Goal: Task Accomplishment & Management: Complete application form

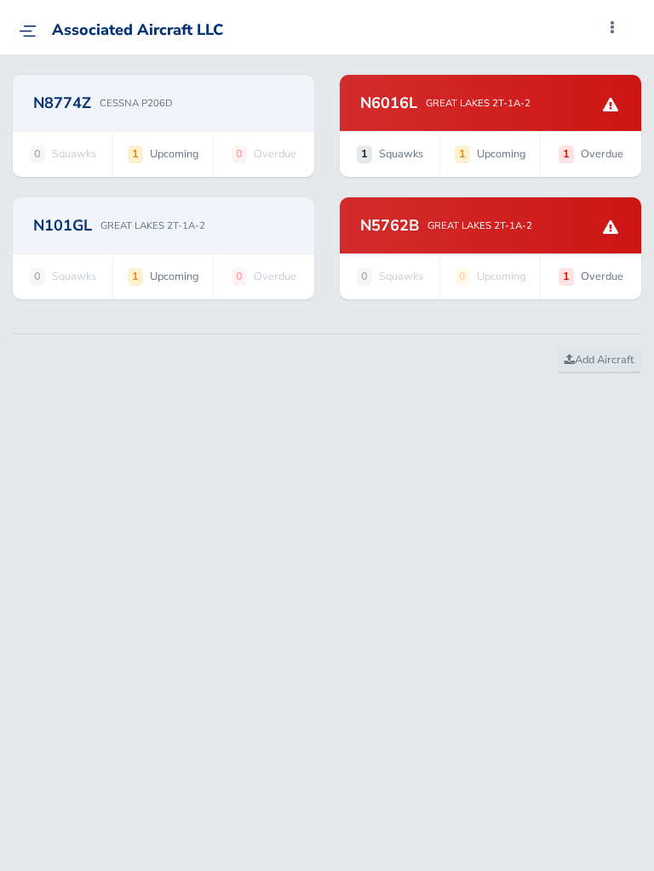
click at [536, 221] on div "N5762B GREAT LAKES 2T-1A-2" at bounding box center [490, 225] width 260 height 15
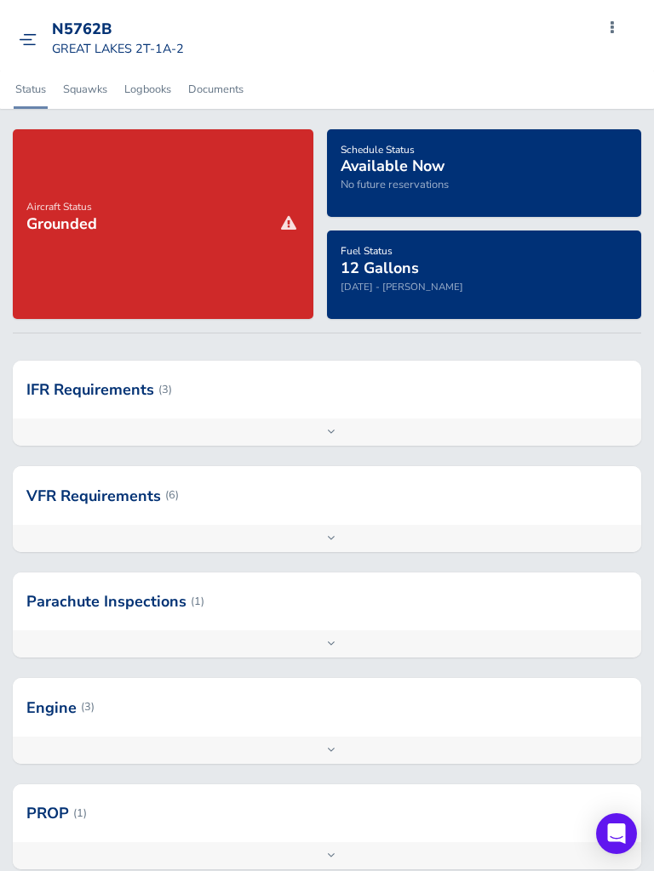
click at [54, 214] on span "Grounded" at bounding box center [61, 224] width 71 height 20
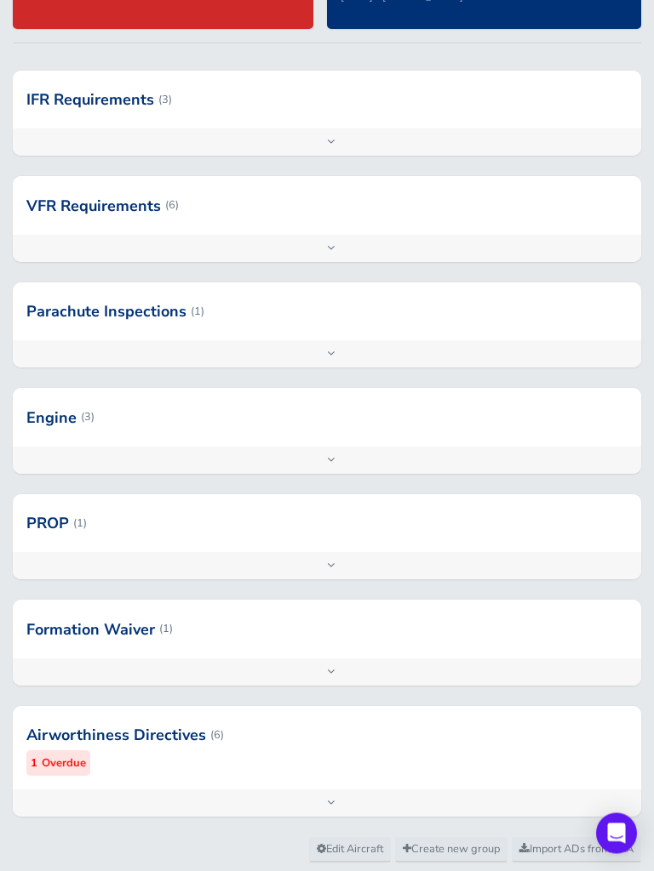
scroll to position [334, 0]
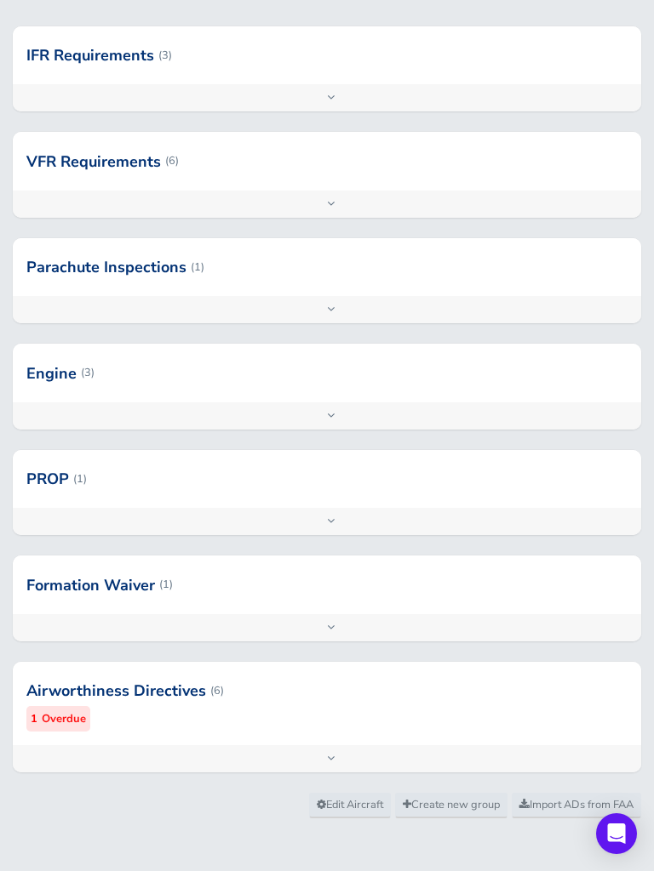
click at [73, 695] on div at bounding box center [327, 690] width 628 height 83
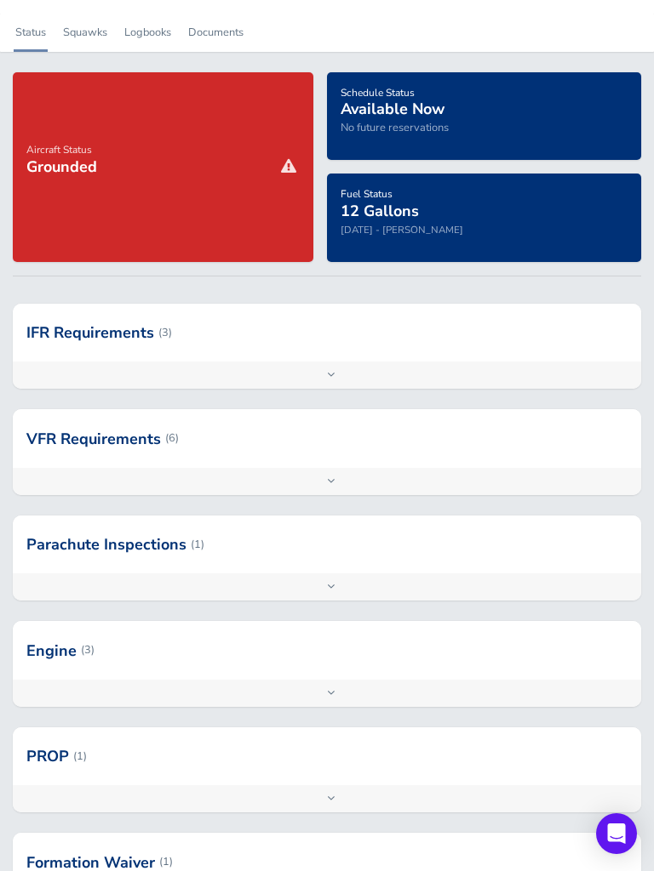
scroll to position [0, 0]
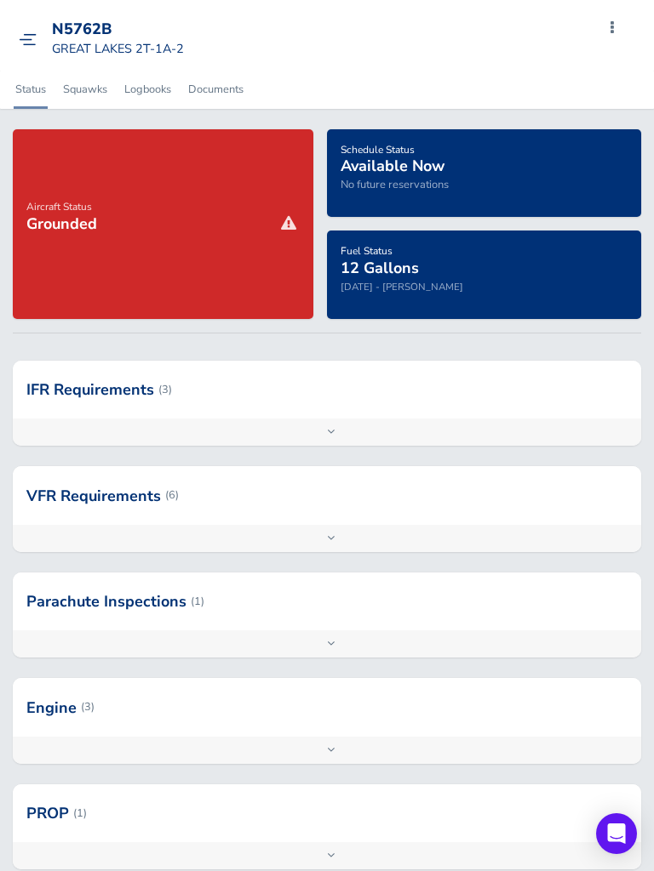
click at [609, 49] on div "N5762B GREAT LAKES 2T-1A-2 Add Squawk Add Flight Add Reservation Export Inspect…" at bounding box center [342, 39] width 581 height 50
click at [613, 33] on span at bounding box center [612, 28] width 20 height 24
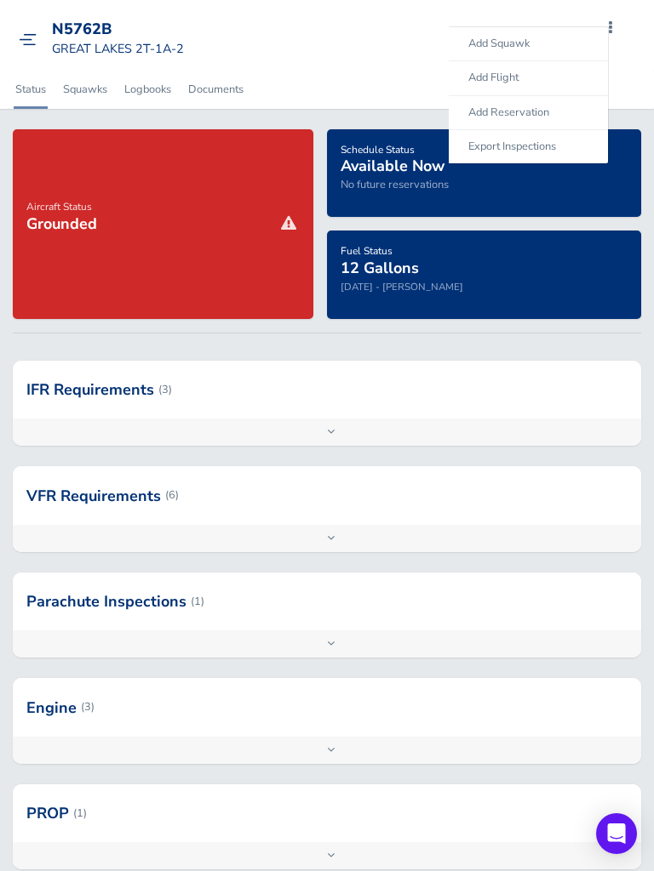
click at [513, 78] on span "Add Flight" at bounding box center [493, 77] width 50 height 15
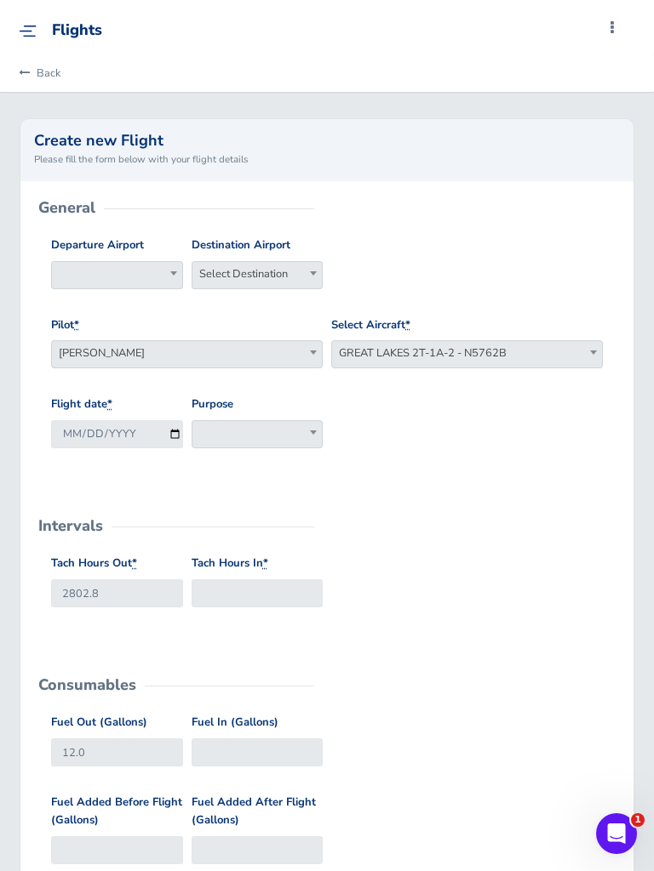
click at [292, 264] on span "Select Destination" at bounding box center [257, 274] width 130 height 24
click at [144, 277] on span at bounding box center [117, 275] width 132 height 28
click at [146, 300] on input "search" at bounding box center [116, 304] width 123 height 26
type input "kmyf"
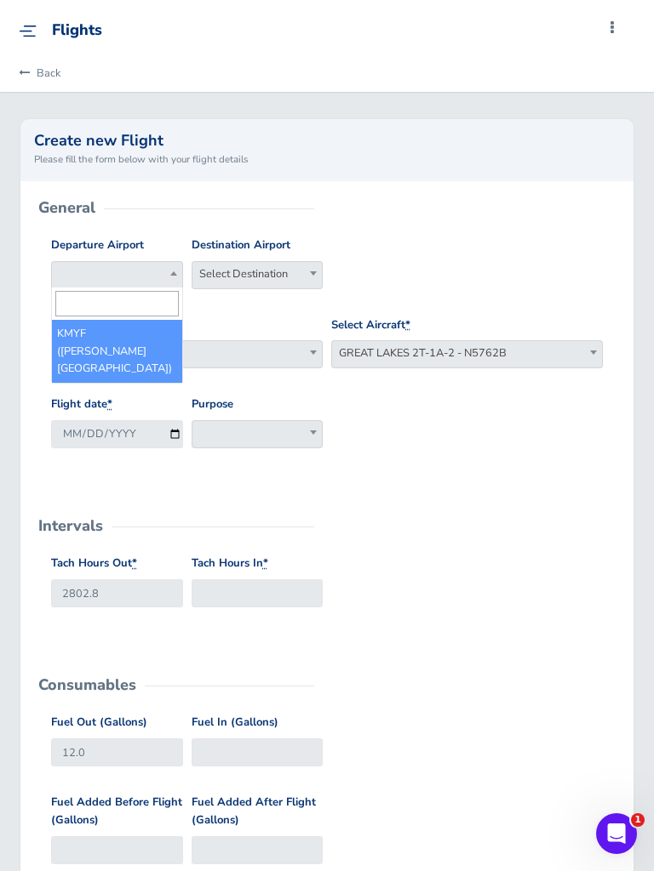
select select "KMYF"
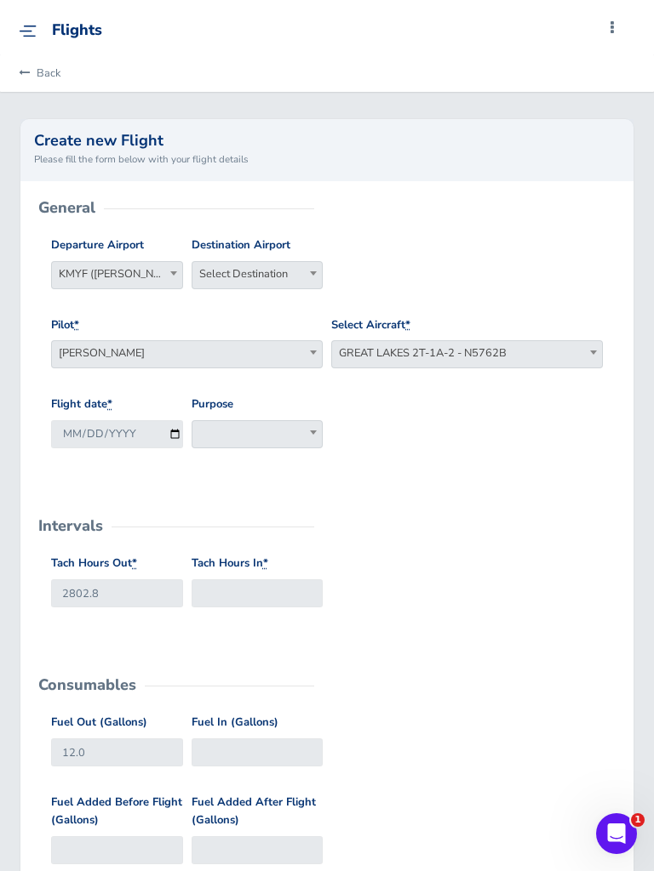
click at [287, 273] on span "Select Destination" at bounding box center [257, 274] width 130 height 24
click at [268, 306] on input "search" at bounding box center [257, 304] width 123 height 26
type input "kmyf"
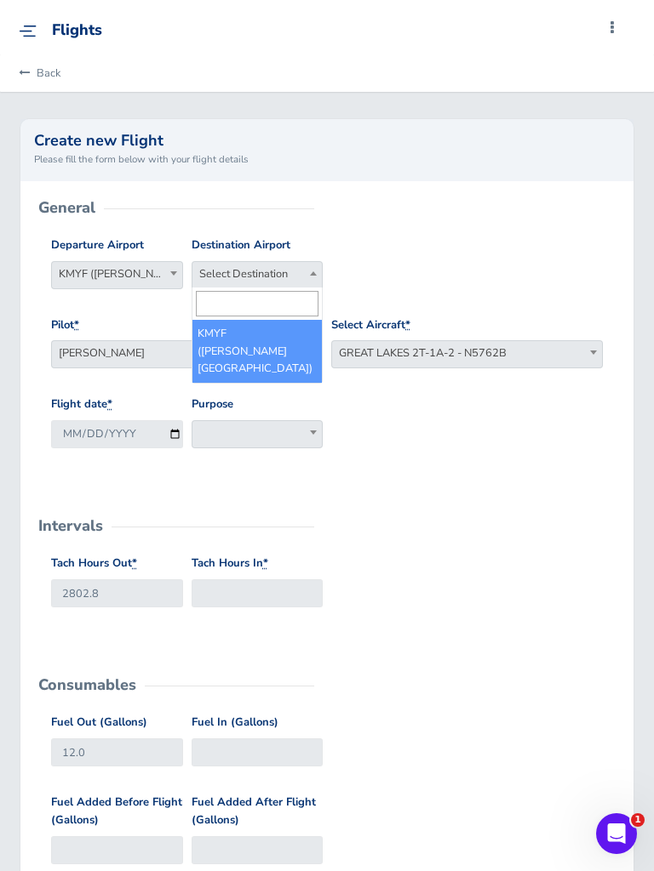
select select "KMYF"
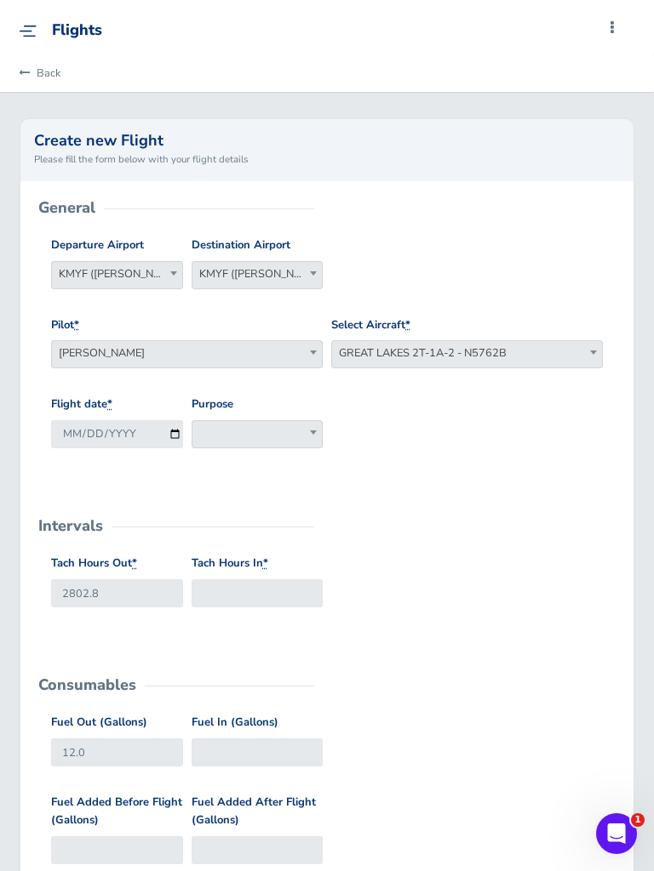
click at [310, 362] on span "Damon Wenger" at bounding box center [187, 353] width 270 height 24
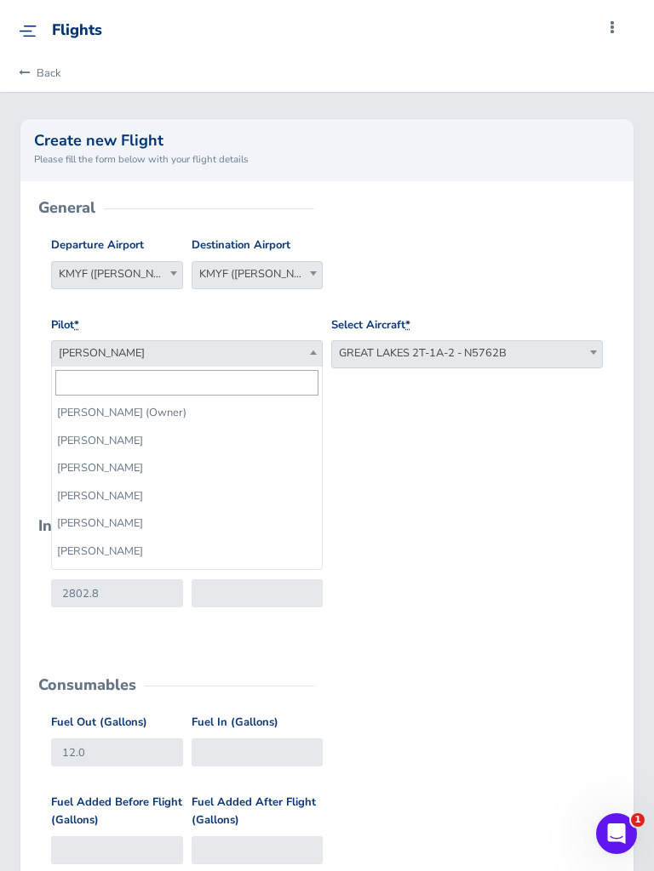
scroll to position [18, 0]
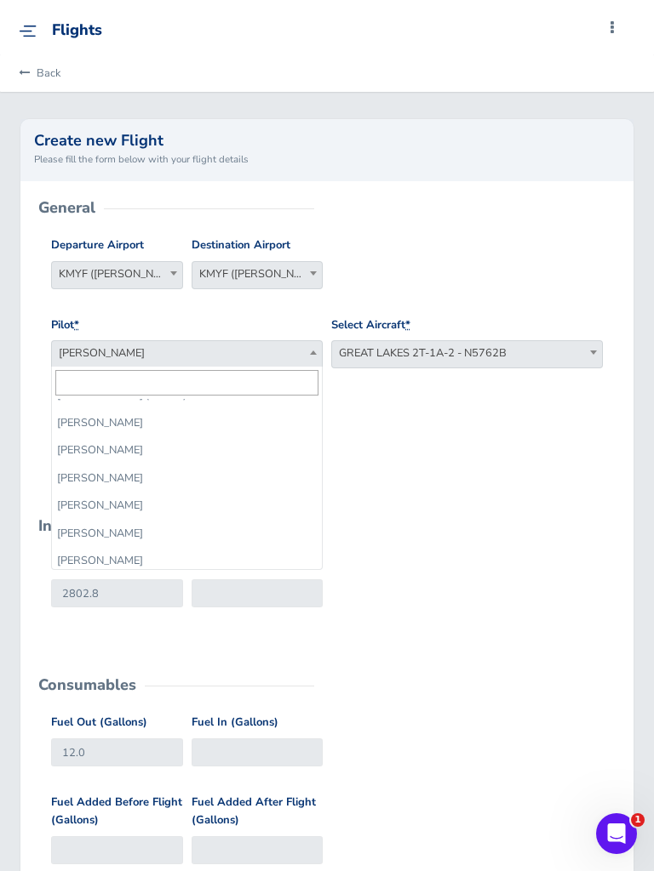
select select "12808"
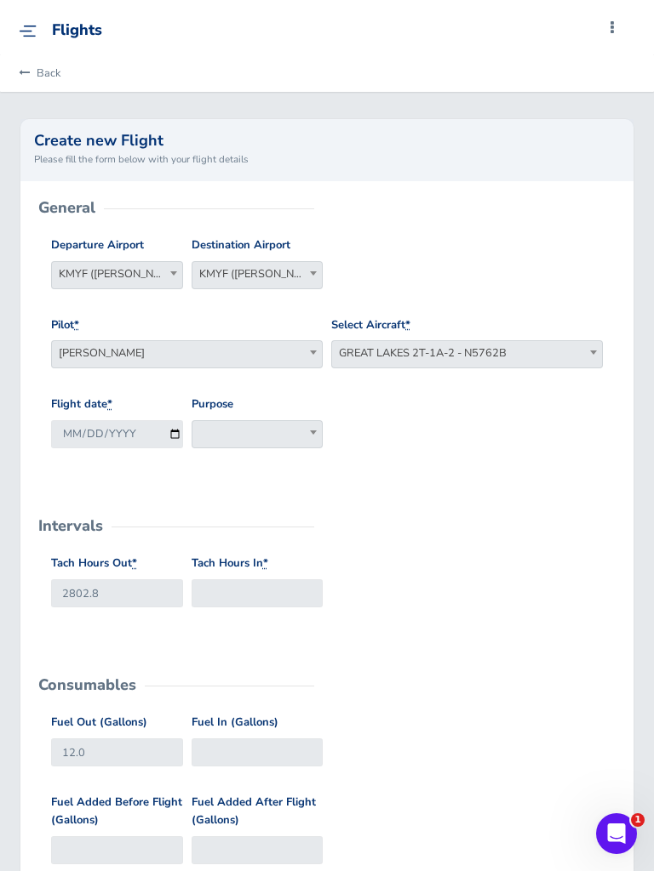
click at [305, 433] on span at bounding box center [313, 432] width 17 height 22
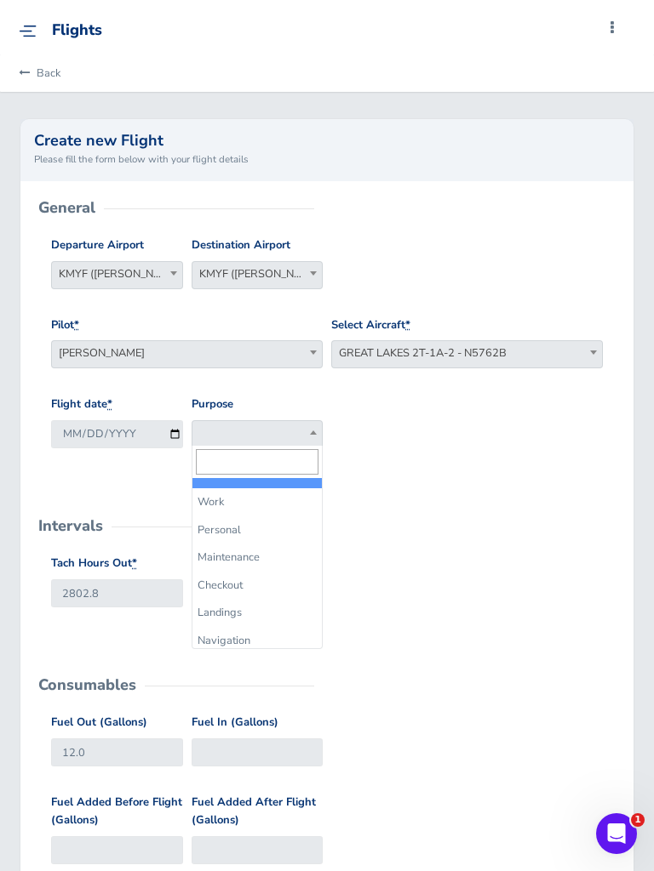
select select "Personal"
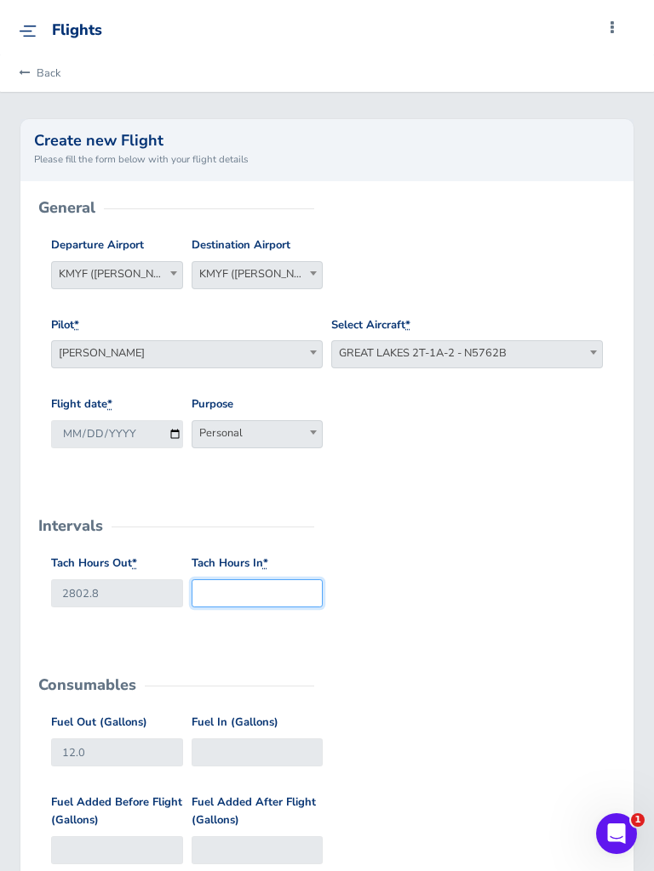
click at [270, 587] on input "Tach Hours In *" at bounding box center [257, 594] width 132 height 28
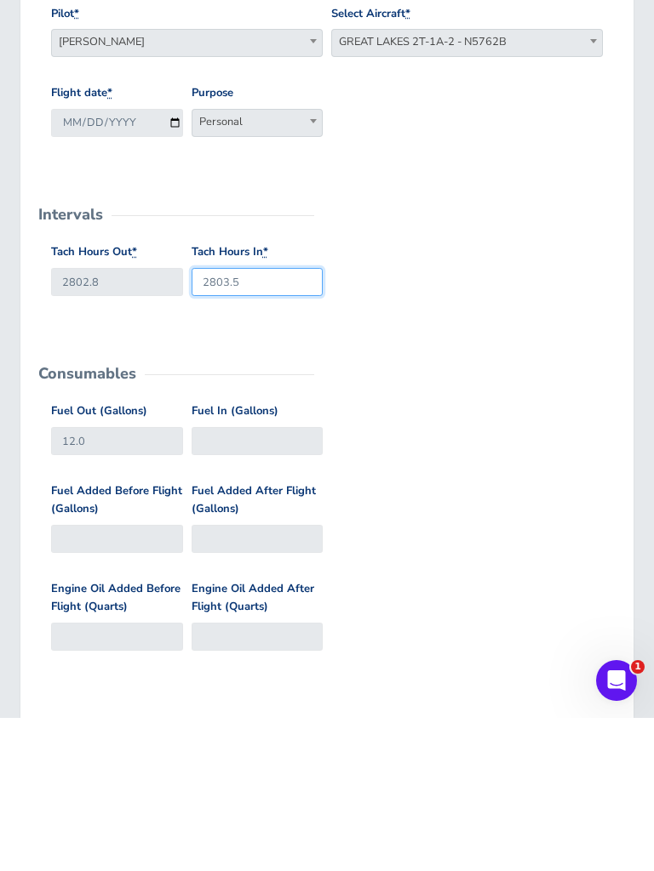
scroll to position [159, 0]
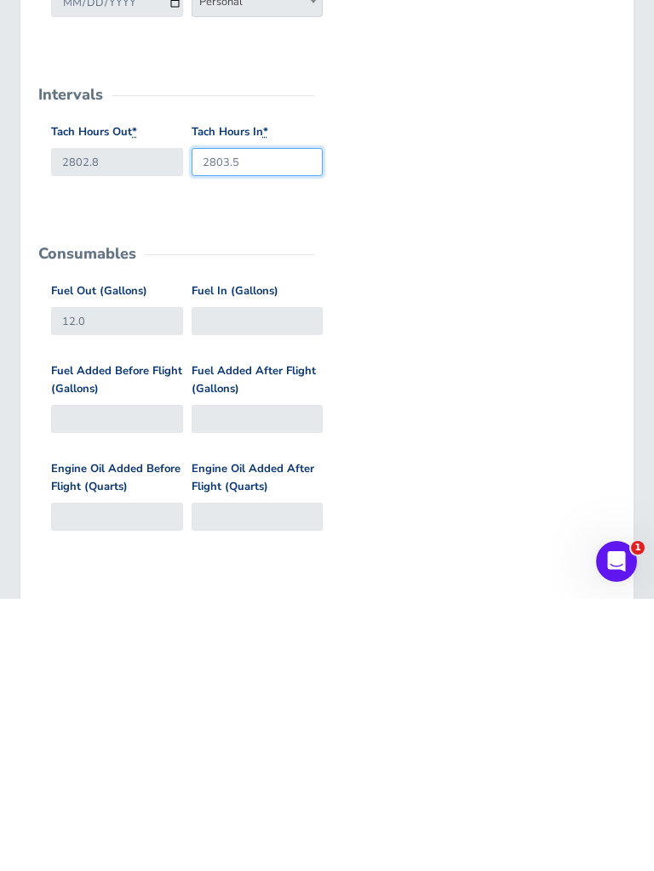
type input "2803.5"
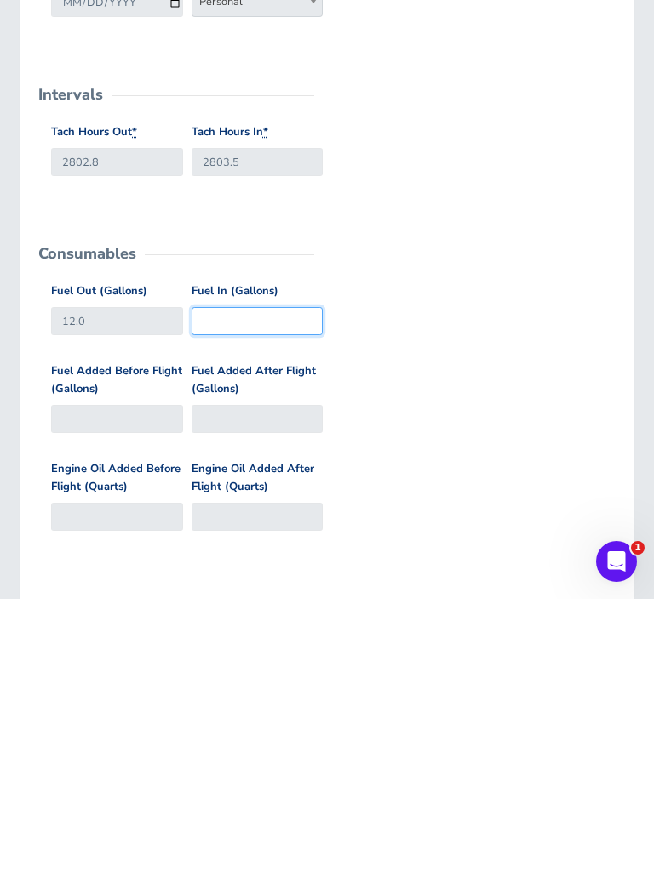
click at [262, 580] on input "Fuel In (Gallons)" at bounding box center [257, 594] width 132 height 28
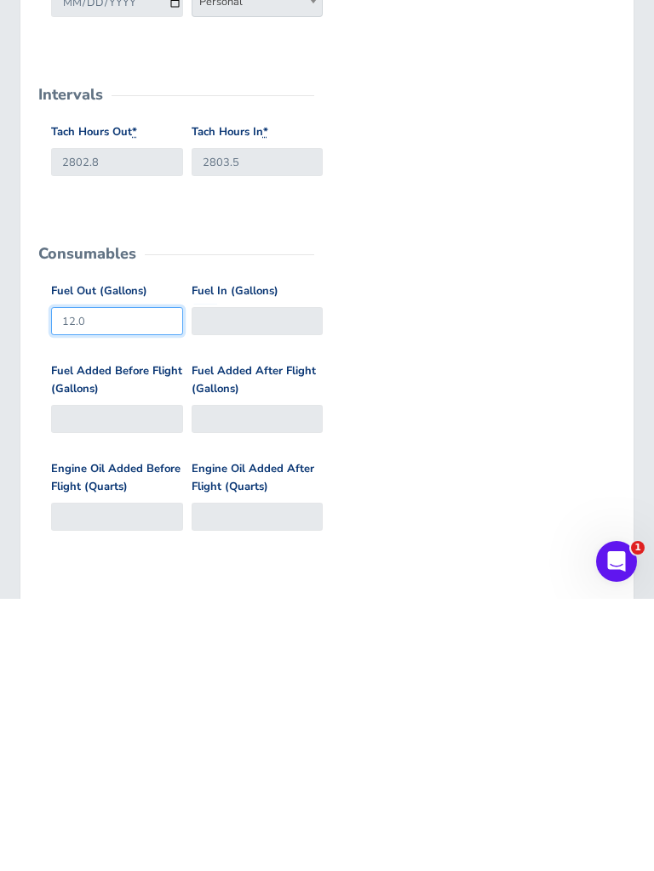
click at [97, 580] on input "12.0" at bounding box center [117, 594] width 132 height 28
type input "1"
type input "22"
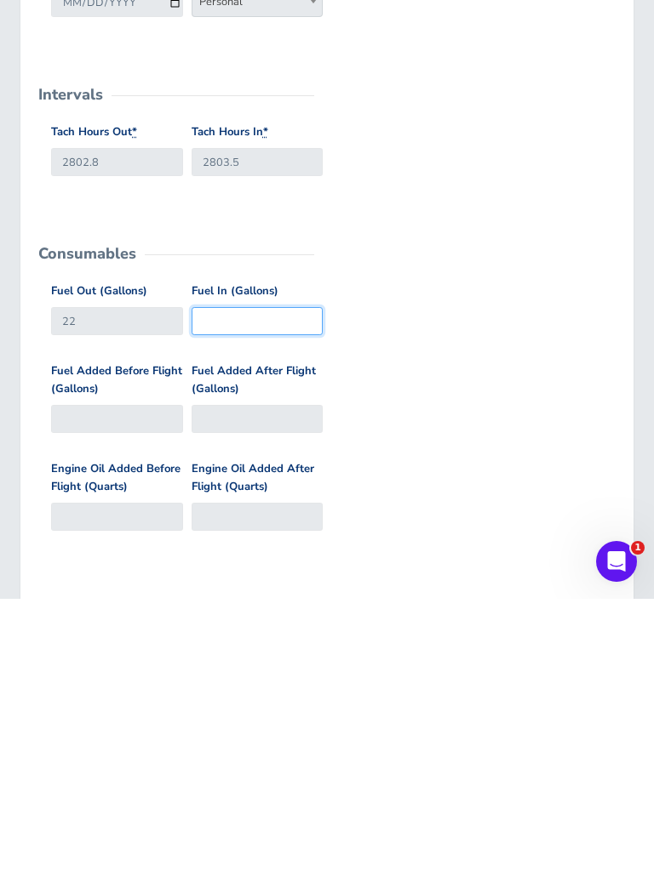
click at [295, 580] on input "Fuel In (Gallons)" at bounding box center [257, 594] width 132 height 28
type input "1"
type input "5"
